Goal: Information Seeking & Learning: Learn about a topic

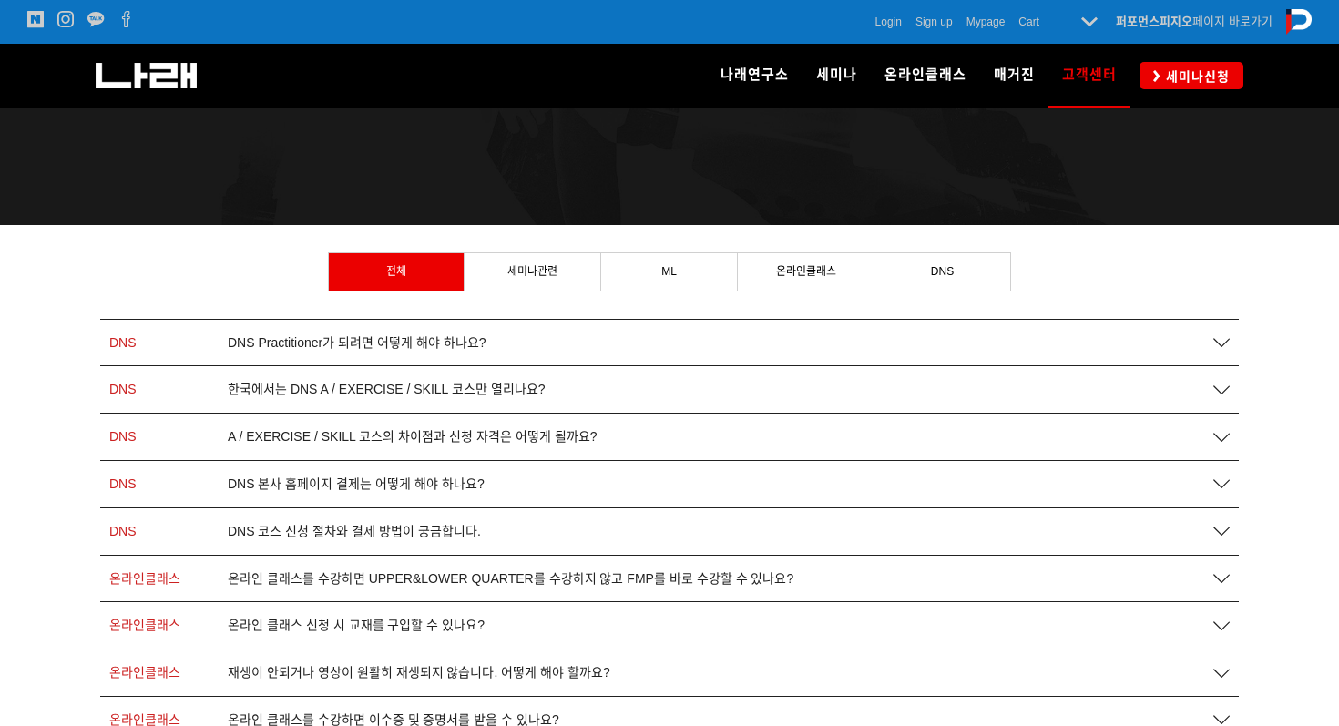
scroll to position [168, 0]
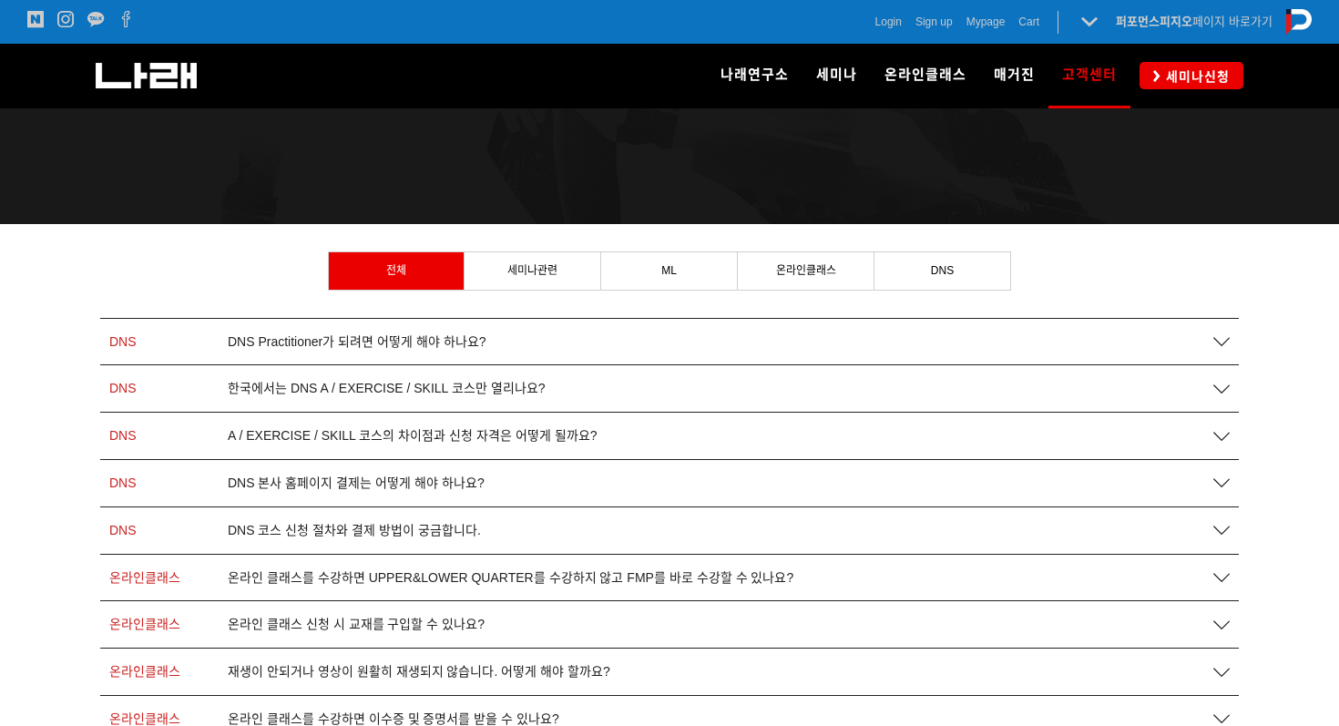
click at [422, 342] on span "DNS Practitioner가 되려면 어떻게 해야 하나요?" at bounding box center [357, 341] width 259 height 15
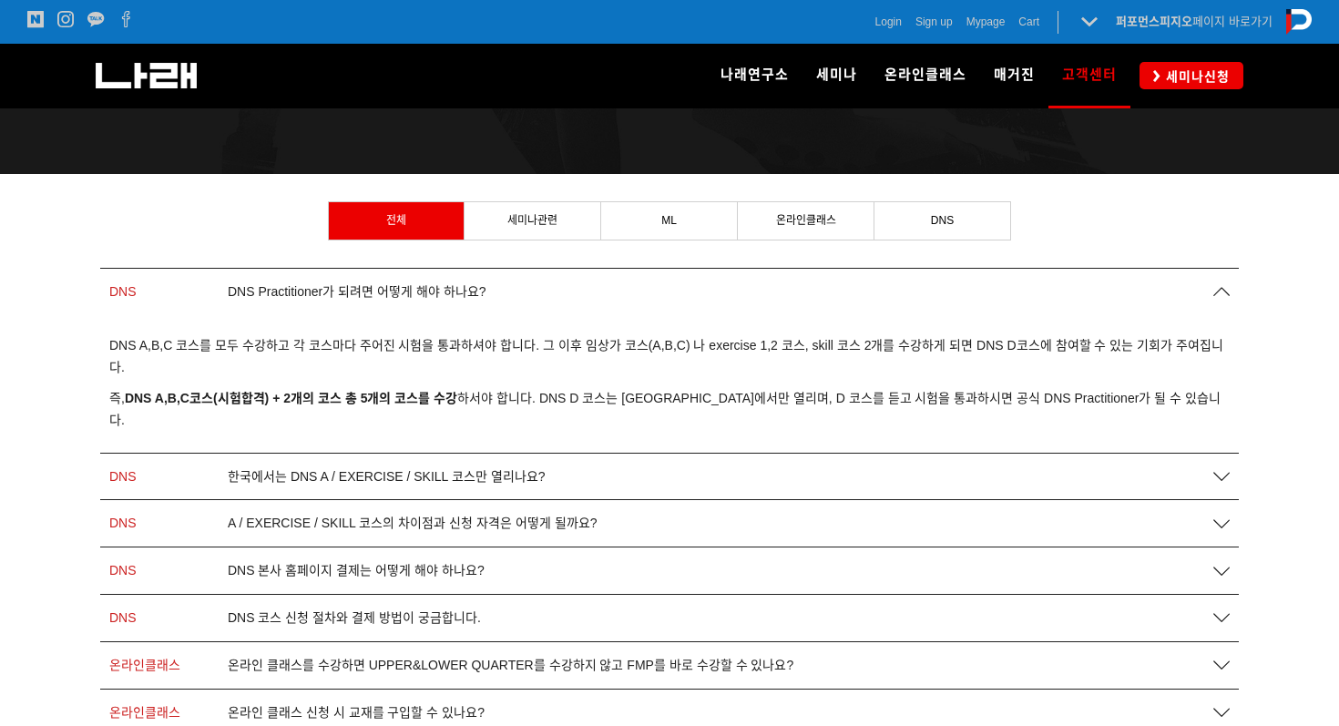
scroll to position [222, 0]
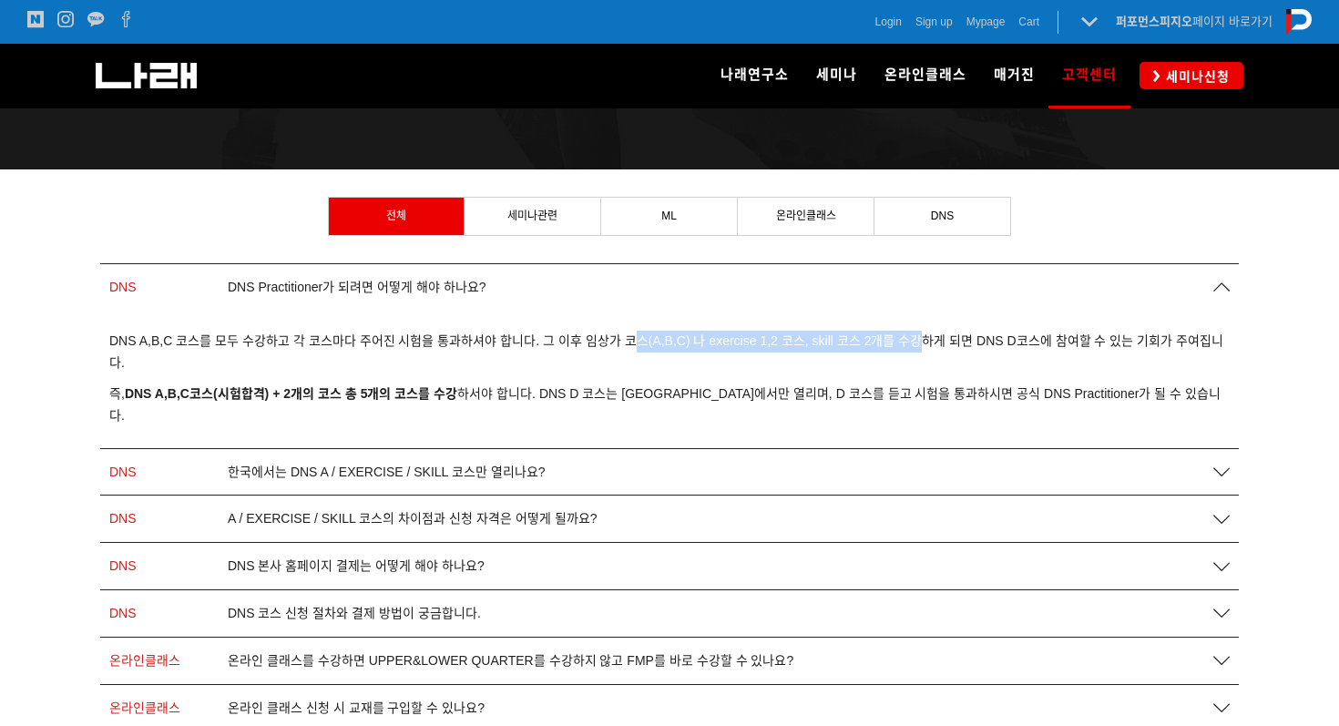
drag, startPoint x: 627, startPoint y: 340, endPoint x: 925, endPoint y: 340, distance: 297.8
click at [923, 340] on span "DNS A,B,C 코스를 모두 수강하고 각 코스마다 주어진 시험을 통과하셔야 합니다. 그 이후 임상가 코스(A,B,C) 나 exercise 1…" at bounding box center [666, 351] width 1114 height 36
click at [925, 340] on span "DNS A,B,C 코스를 모두 수강하고 각 코스마다 주어진 시험을 통과하셔야 합니다. 그 이후 임상가 코스(A,B,C) 나 exercise 1…" at bounding box center [666, 351] width 1114 height 36
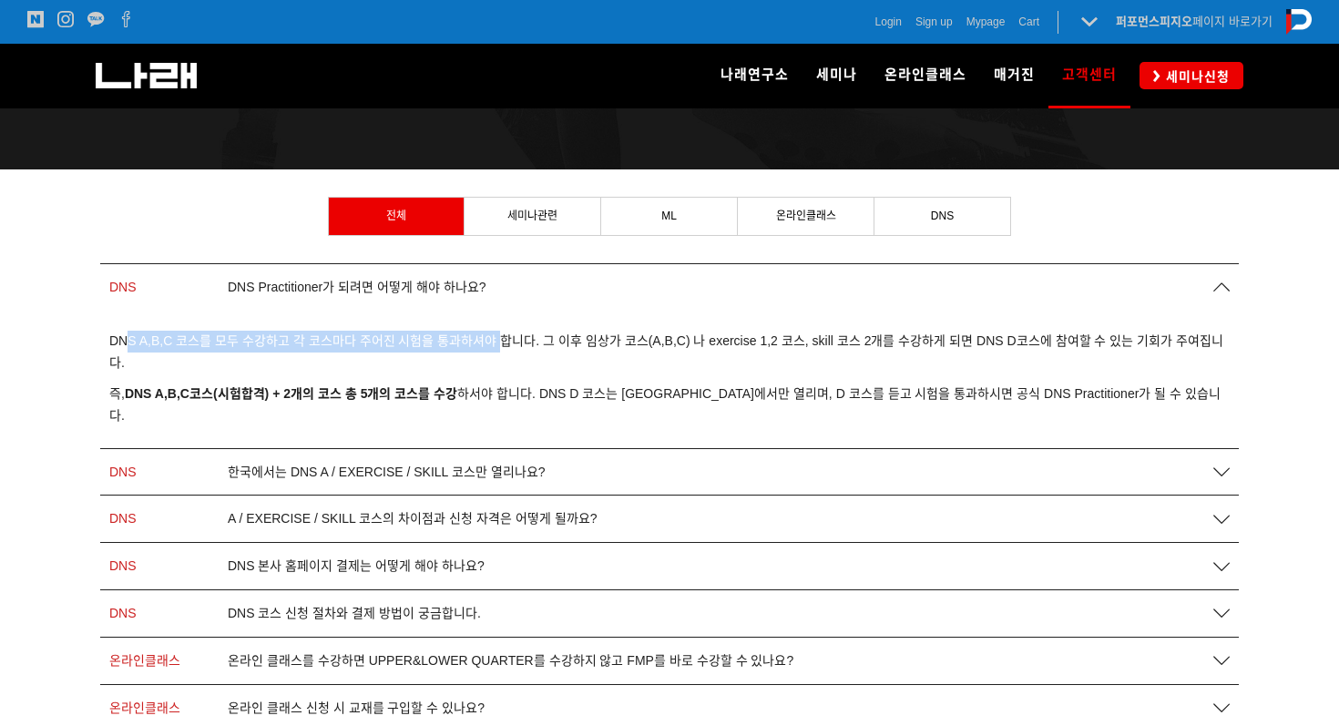
drag, startPoint x: 123, startPoint y: 339, endPoint x: 554, endPoint y: 339, distance: 430.7
click at [553, 339] on span "DNS A,B,C 코스를 모두 수강하고 각 코스마다 주어진 시험을 통과하셔야 합니다. 그 이후 임상가 코스(A,B,C) 나 exercise 1…" at bounding box center [666, 351] width 1114 height 36
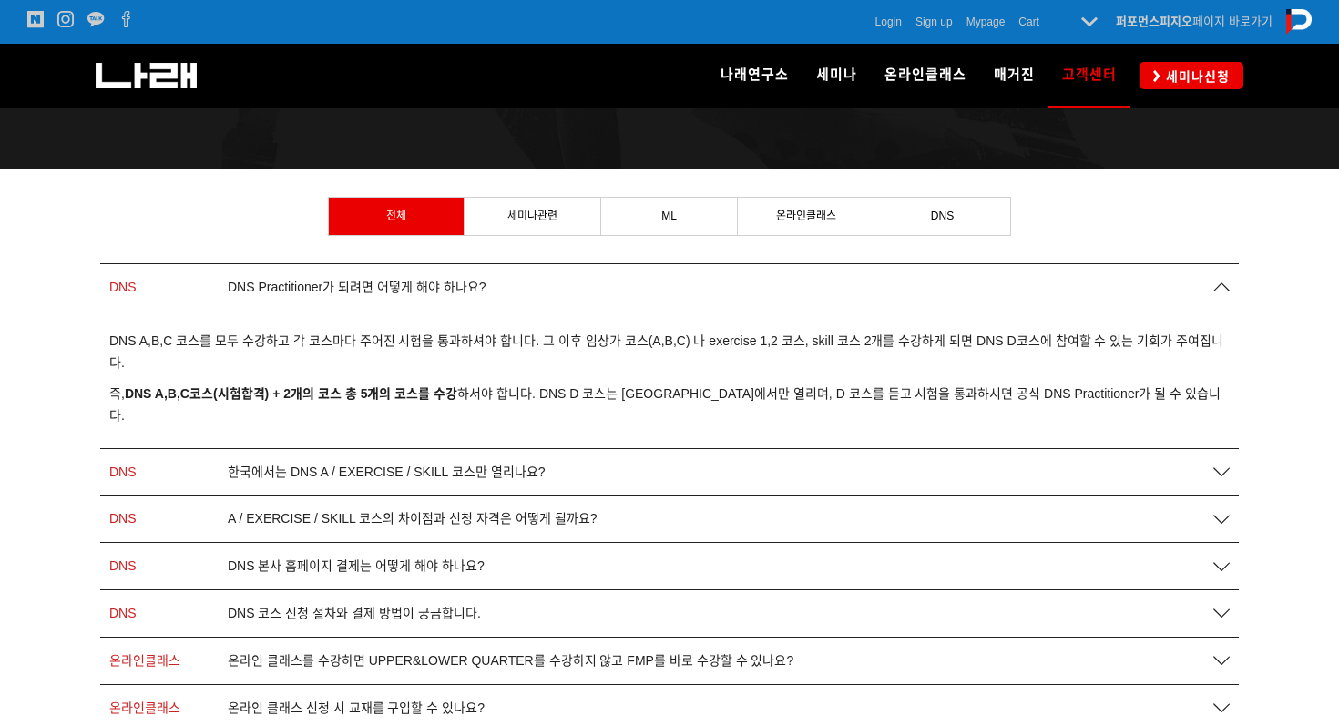
click at [554, 339] on span "DNS A,B,C 코스를 모두 수강하고 각 코스마다 주어진 시험을 통과하셔야 합니다. 그 이후 임상가 코스(A,B,C) 나 exercise 1…" at bounding box center [666, 351] width 1114 height 36
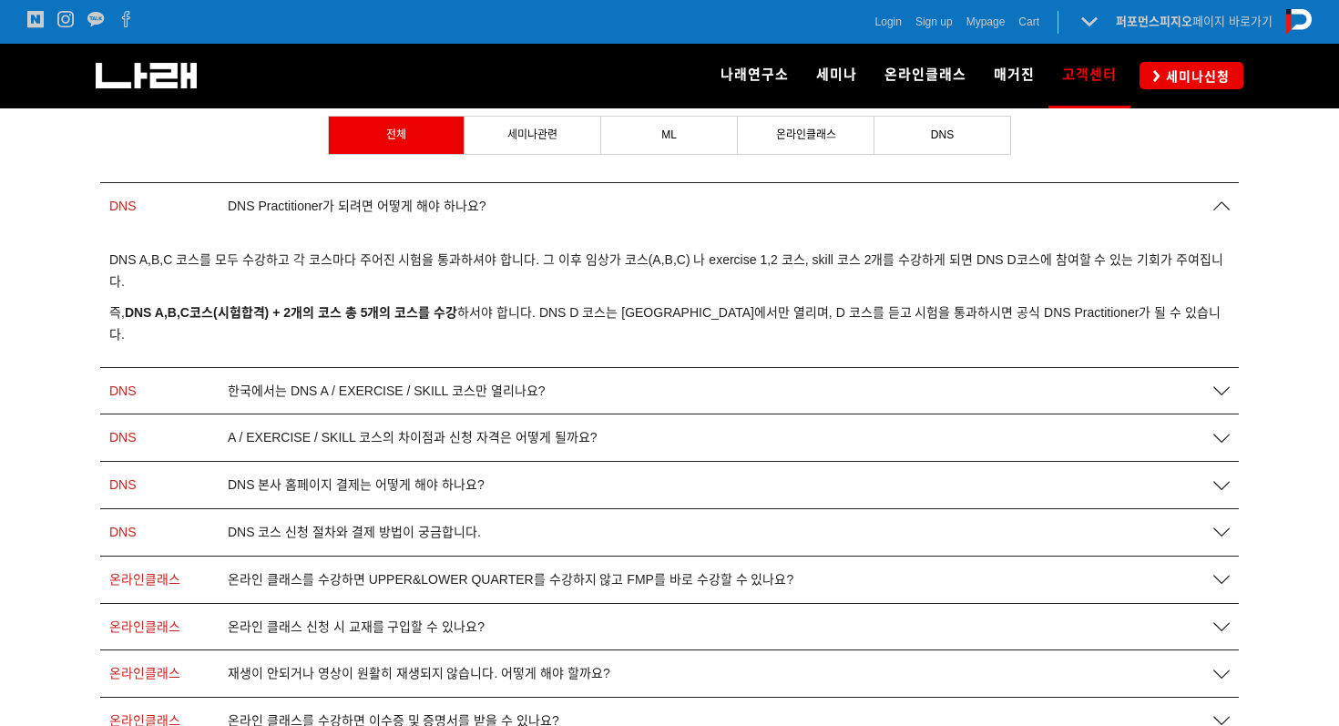
scroll to position [304, 0]
click at [666, 382] on div "한국에서는 DNS A / EXERCISE / SKILL 코스만 열리나요?" at bounding box center [711, 389] width 984 height 15
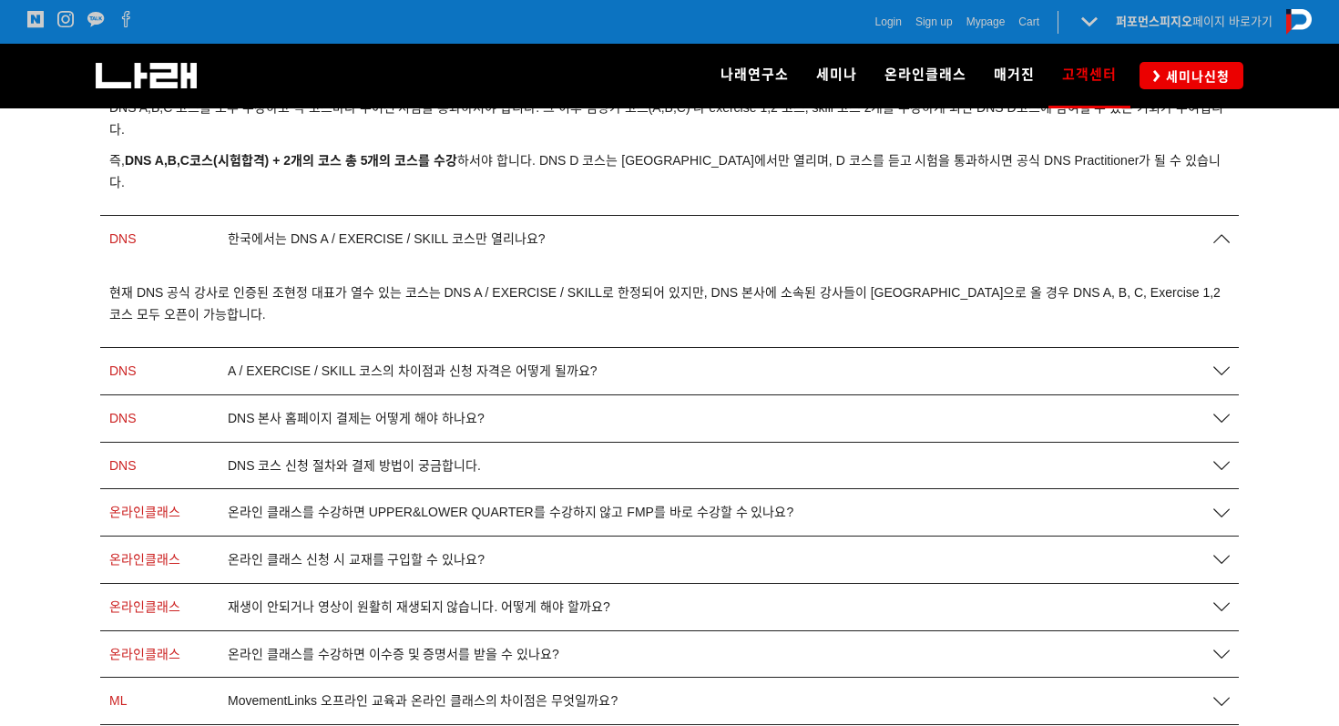
scroll to position [484, 0]
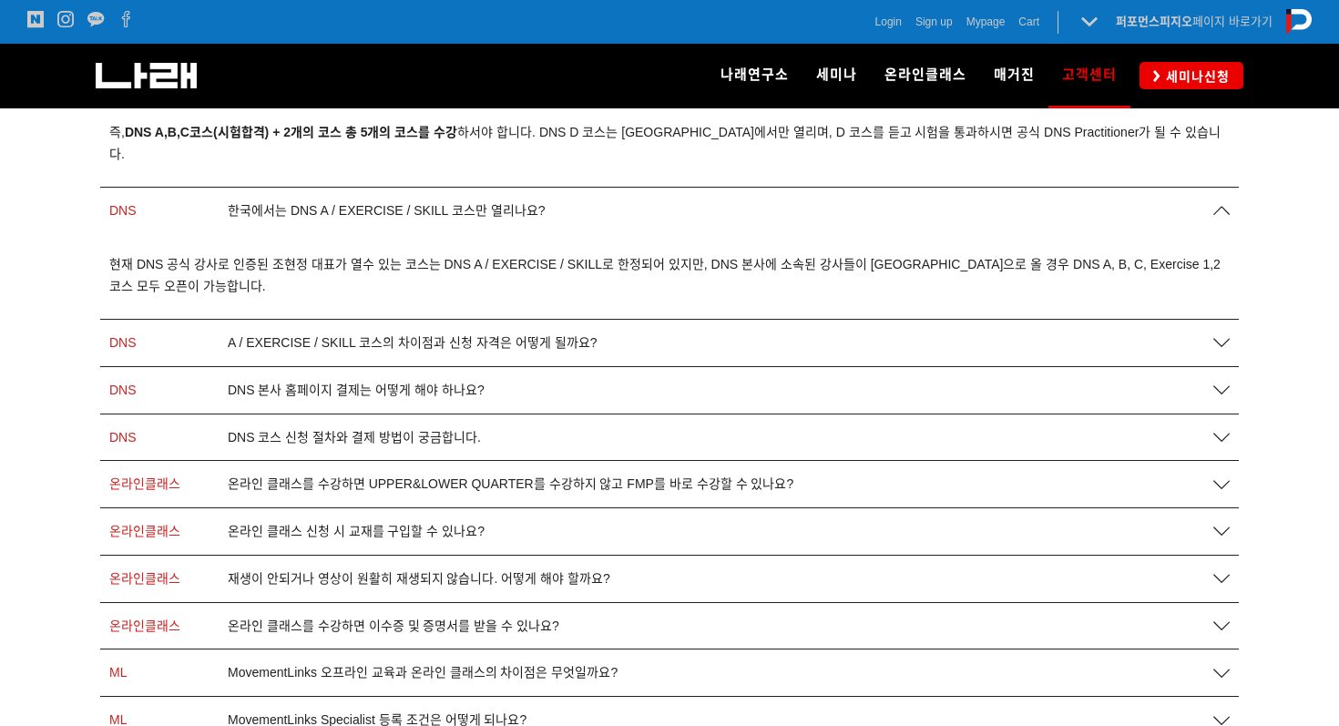
click at [606, 320] on div "DNS A / EXERCISE / SKILL 코스의 차이점과 신청 자격은 어떻게 될까요?" at bounding box center [669, 343] width 1138 height 46
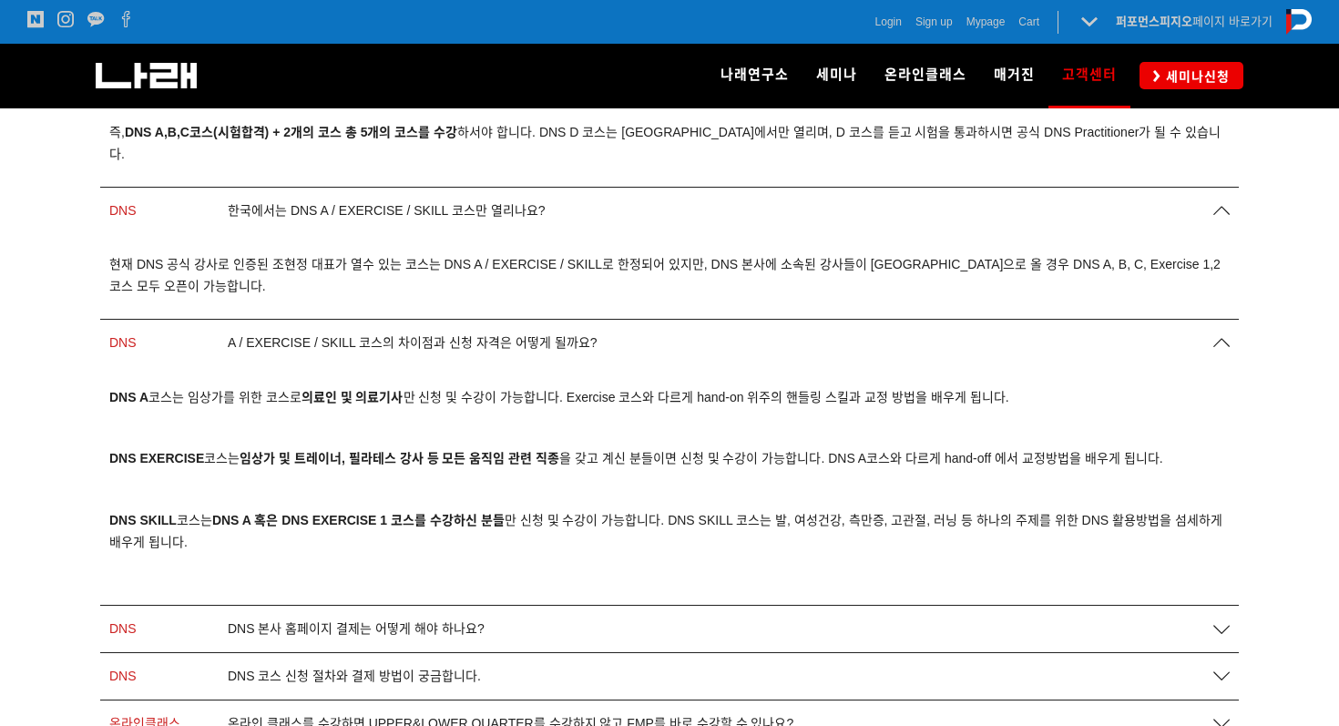
click at [595, 335] on div "A / EXERCISE / SKILL 코스의 차이점과 신청 자격은 어떻게 될까요?" at bounding box center [711, 342] width 984 height 15
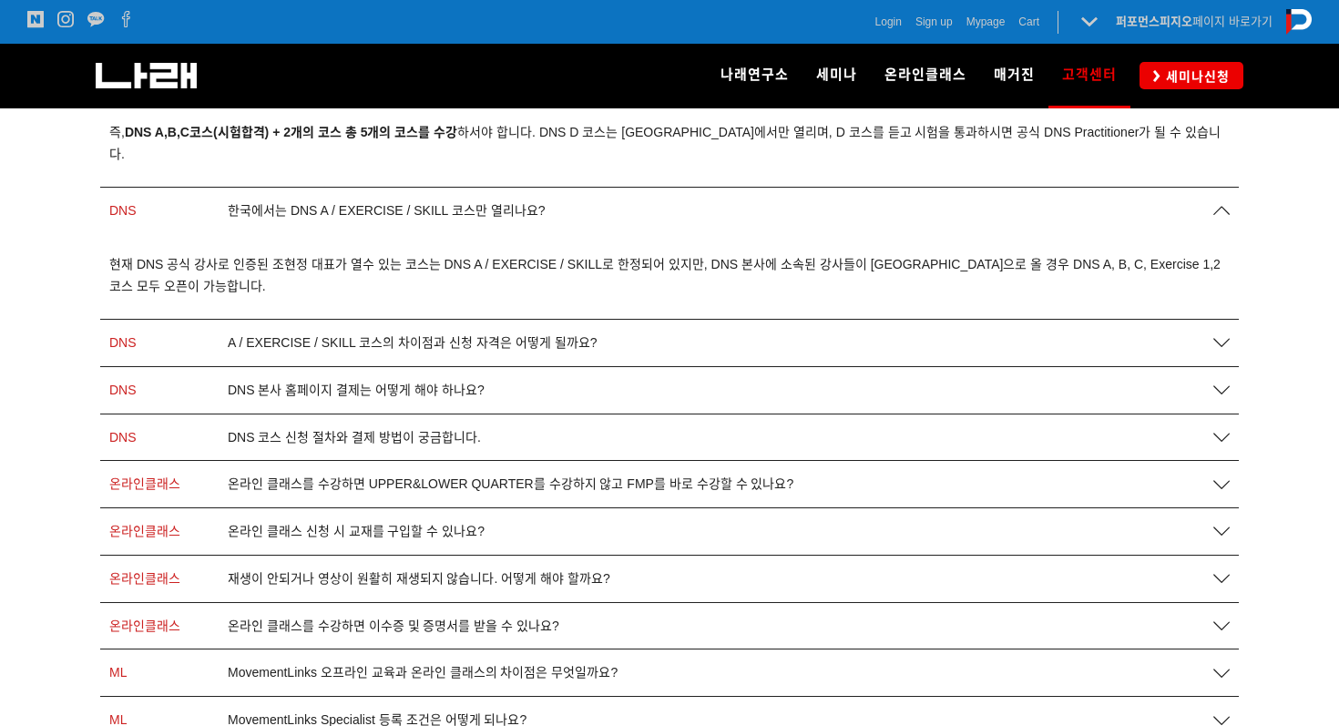
click at [595, 335] on div "A / EXERCISE / SKILL 코스의 차이점과 신청 자격은 어떻게 될까요?" at bounding box center [711, 342] width 984 height 15
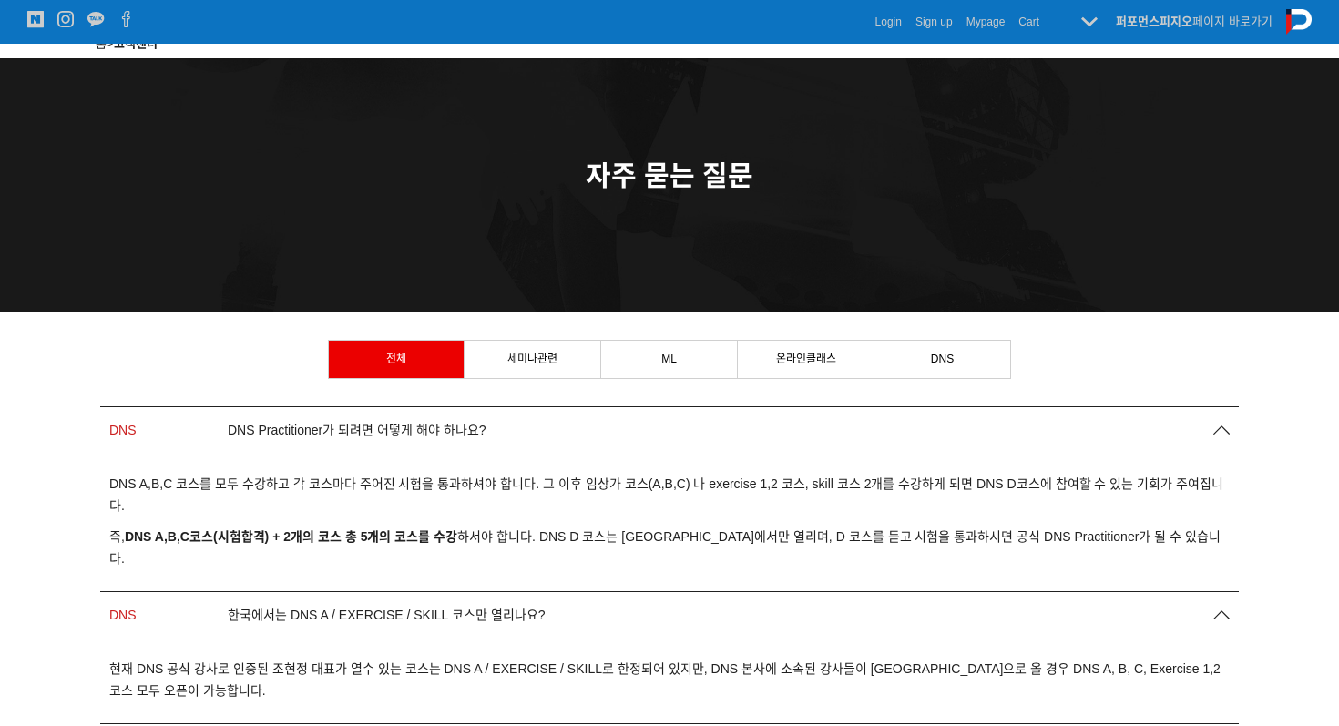
scroll to position [0, 0]
